Goal: Task Accomplishment & Management: Use online tool/utility

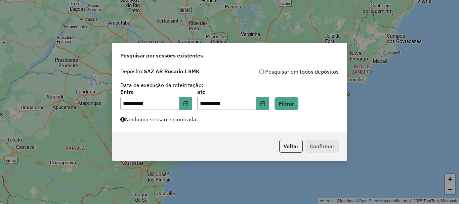
scroll to position [441, 0]
click at [296, 104] on button "Filtrar" at bounding box center [287, 103] width 24 height 13
click at [295, 106] on button "Filtrar" at bounding box center [287, 103] width 24 height 13
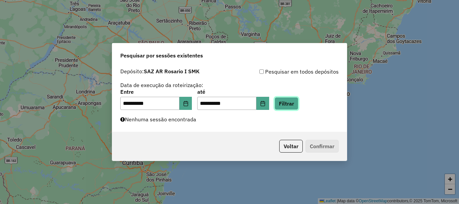
click at [288, 103] on button "Filtrar" at bounding box center [287, 103] width 24 height 13
click at [292, 107] on button "Filtrar" at bounding box center [287, 103] width 24 height 13
click at [288, 105] on button "Filtrar" at bounding box center [287, 103] width 24 height 13
click at [295, 100] on button "Filtrar" at bounding box center [287, 103] width 24 height 13
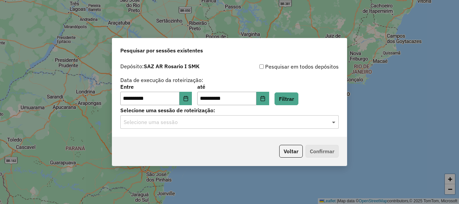
click at [334, 123] on span at bounding box center [334, 122] width 8 height 8
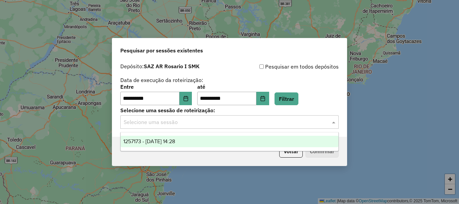
click at [158, 141] on span "1257173 - 02/09/2025 14:28" at bounding box center [149, 142] width 52 height 6
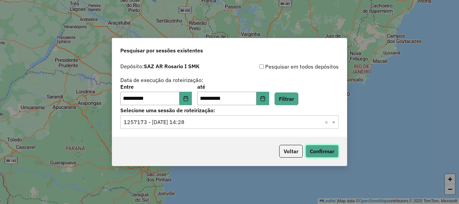
click at [322, 149] on button "Confirmar" at bounding box center [322, 151] width 33 height 13
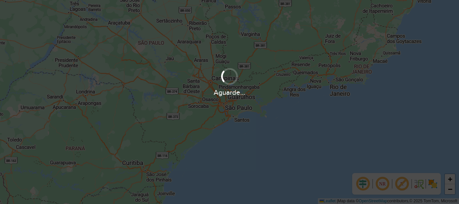
scroll to position [441, 0]
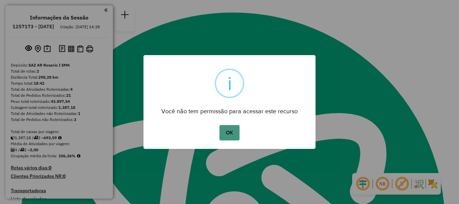
click at [231, 128] on button "OK" at bounding box center [230, 132] width 20 height 15
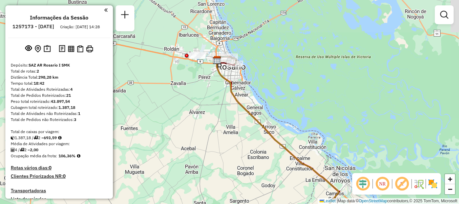
drag, startPoint x: 217, startPoint y: 63, endPoint x: 223, endPoint y: 80, distance: 17.9
click at [223, 80] on icon at bounding box center [278, 159] width 122 height 198
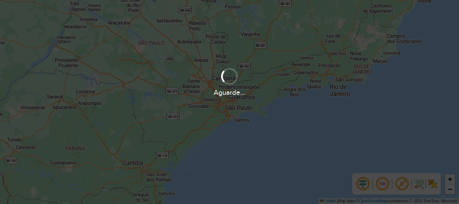
scroll to position [441, 0]
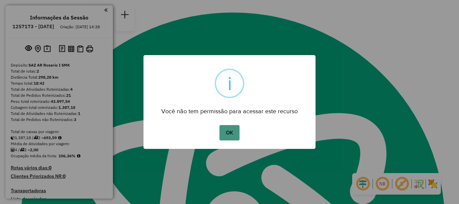
click at [231, 133] on button "OK" at bounding box center [230, 132] width 20 height 15
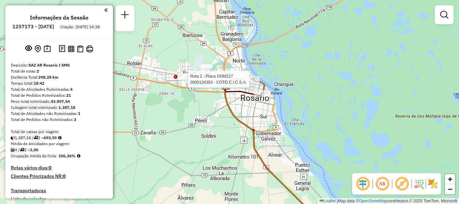
select select "**********"
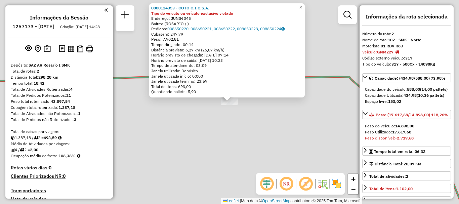
scroll to position [224, 0]
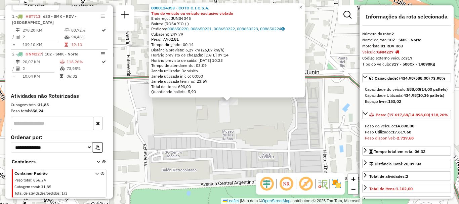
click at [244, 119] on div "0000124353 - COTO C.I.C.S.A. Tipo do veículo ou veículo exclusivo violado Ender…" at bounding box center [229, 102] width 459 height 204
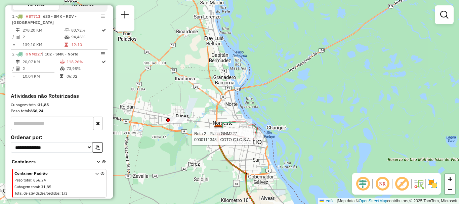
select select "**********"
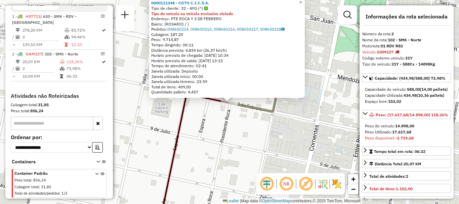
click at [253, 136] on div "0000111348 - COTO C.I.C.S.A. Tipo de cliente: 32 - AYG (^) Tipo do veículo ou v…" at bounding box center [229, 102] width 459 height 204
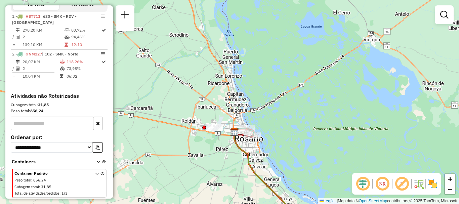
click at [218, 133] on div "Janela de atendimento Grade de atendimento Capacidade Transportadoras Veículos …" at bounding box center [229, 102] width 459 height 204
click at [218, 131] on div at bounding box center [214, 127] width 17 height 7
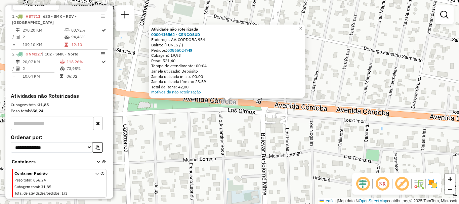
click at [245, 118] on div "Atividade não roteirizada 0000416562 - [PERSON_NAME]: AV. CORDOBA 954 Bairro: (…" at bounding box center [229, 102] width 459 height 204
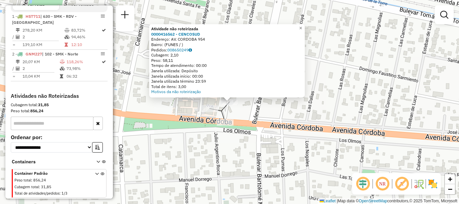
click at [239, 107] on div "Atividade não roteirizada 0000416562 - [PERSON_NAME]: AV. CORDOBA 954 Bairro: (…" at bounding box center [229, 102] width 459 height 204
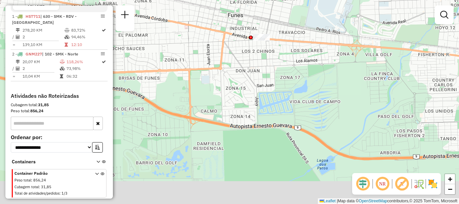
drag, startPoint x: 258, startPoint y: 176, endPoint x: 260, endPoint y: 88, distance: 88.8
click at [260, 88] on div "Janela de atendimento Grade de atendimento Capacidade Transportadoras Veículos …" at bounding box center [229, 102] width 459 height 204
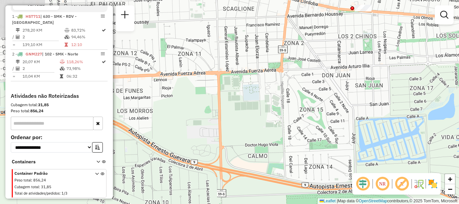
drag, startPoint x: 247, startPoint y: 123, endPoint x: 310, endPoint y: 176, distance: 81.6
click at [310, 176] on div "Janela de atendimento Grade de atendimento Capacidade Transportadoras Veículos …" at bounding box center [229, 102] width 459 height 204
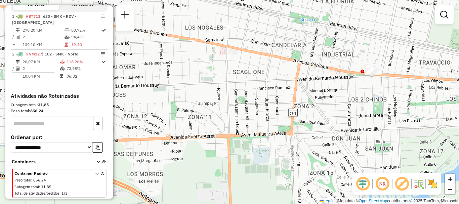
drag, startPoint x: 337, startPoint y: 108, endPoint x: 343, endPoint y: 164, distance: 56.4
click at [343, 164] on div "Janela de atendimento Grade de atendimento Capacidade Transportadoras Veículos …" at bounding box center [229, 102] width 459 height 204
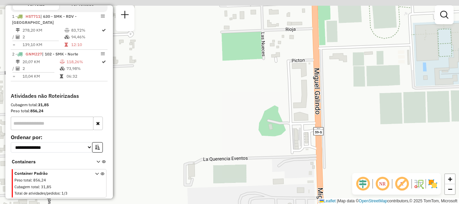
drag, startPoint x: 288, startPoint y: 184, endPoint x: 292, endPoint y: 217, distance: 33.3
click at [292, 204] on html "Aguarde... Pop-up bloqueado! Seu navegador bloqueou automáticamente a abertura …" at bounding box center [229, 102] width 459 height 204
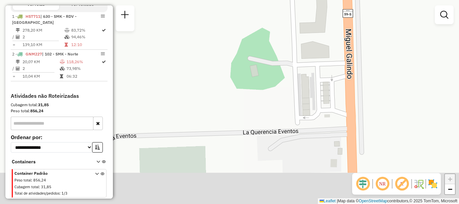
drag, startPoint x: 282, startPoint y: 182, endPoint x: 281, endPoint y: 123, distance: 59.5
click at [281, 128] on div "Janela de atendimento Grade de atendimento Capacidade Transportadoras Veículos …" at bounding box center [229, 102] width 459 height 204
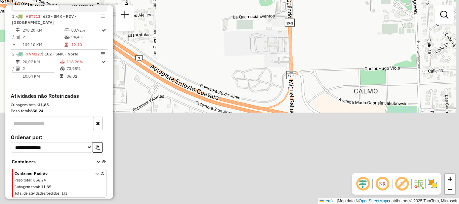
drag, startPoint x: 283, startPoint y: 190, endPoint x: 274, endPoint y: 39, distance: 151.2
click at [274, 41] on div "Janela de atendimento Grade de atendimento Capacidade Transportadoras Veículos …" at bounding box center [229, 102] width 459 height 204
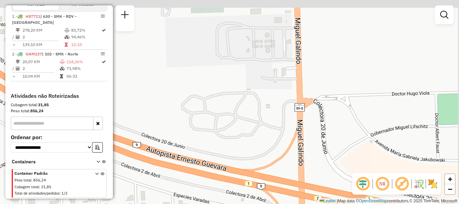
drag, startPoint x: 277, startPoint y: 58, endPoint x: 260, endPoint y: 126, distance: 70.4
click at [260, 126] on div "Janela de atendimento Grade de atendimento Capacidade Transportadoras Veículos …" at bounding box center [229, 102] width 459 height 204
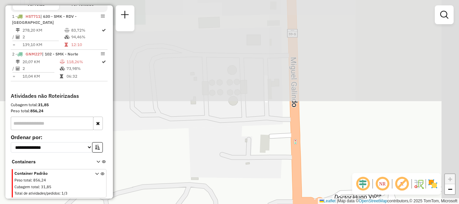
drag, startPoint x: 275, startPoint y: 114, endPoint x: 240, endPoint y: 217, distance: 109.4
click at [240, 204] on html "Aguarde... Pop-up bloqueado! Seu navegador bloqueou automáticamente a abertura …" at bounding box center [229, 102] width 459 height 204
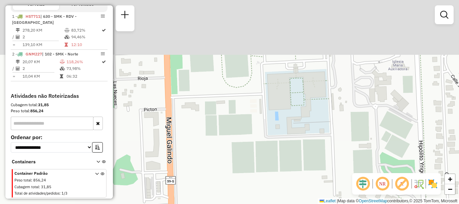
drag, startPoint x: 310, startPoint y: 138, endPoint x: 300, endPoint y: 191, distance: 54.4
click at [300, 191] on div "Janela de atendimento Grade de atendimento Capacidade Transportadoras Veículos …" at bounding box center [229, 102] width 459 height 204
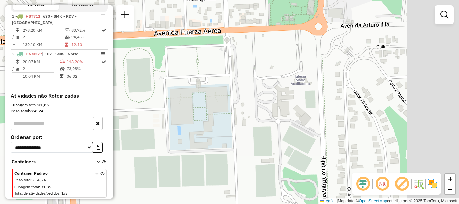
drag, startPoint x: 366, startPoint y: 139, endPoint x: 267, endPoint y: 154, distance: 99.7
click at [267, 154] on div "Janela de atendimento Grade de atendimento Capacidade Transportadoras Veículos …" at bounding box center [229, 102] width 459 height 204
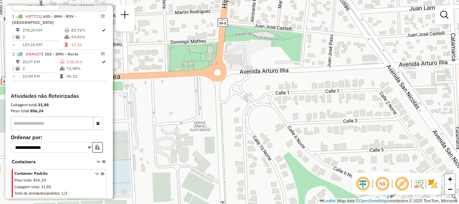
drag, startPoint x: 378, startPoint y: 111, endPoint x: 276, endPoint y: 146, distance: 107.6
click at [276, 146] on div "Janela de atendimento Grade de atendimento Capacidade Transportadoras Veículos …" at bounding box center [229, 102] width 459 height 204
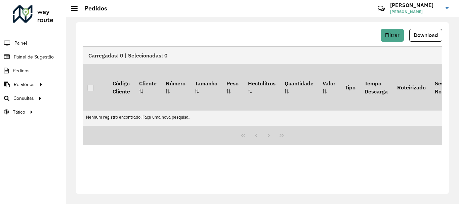
scroll to position [441, 0]
